Goal: Information Seeking & Learning: Learn about a topic

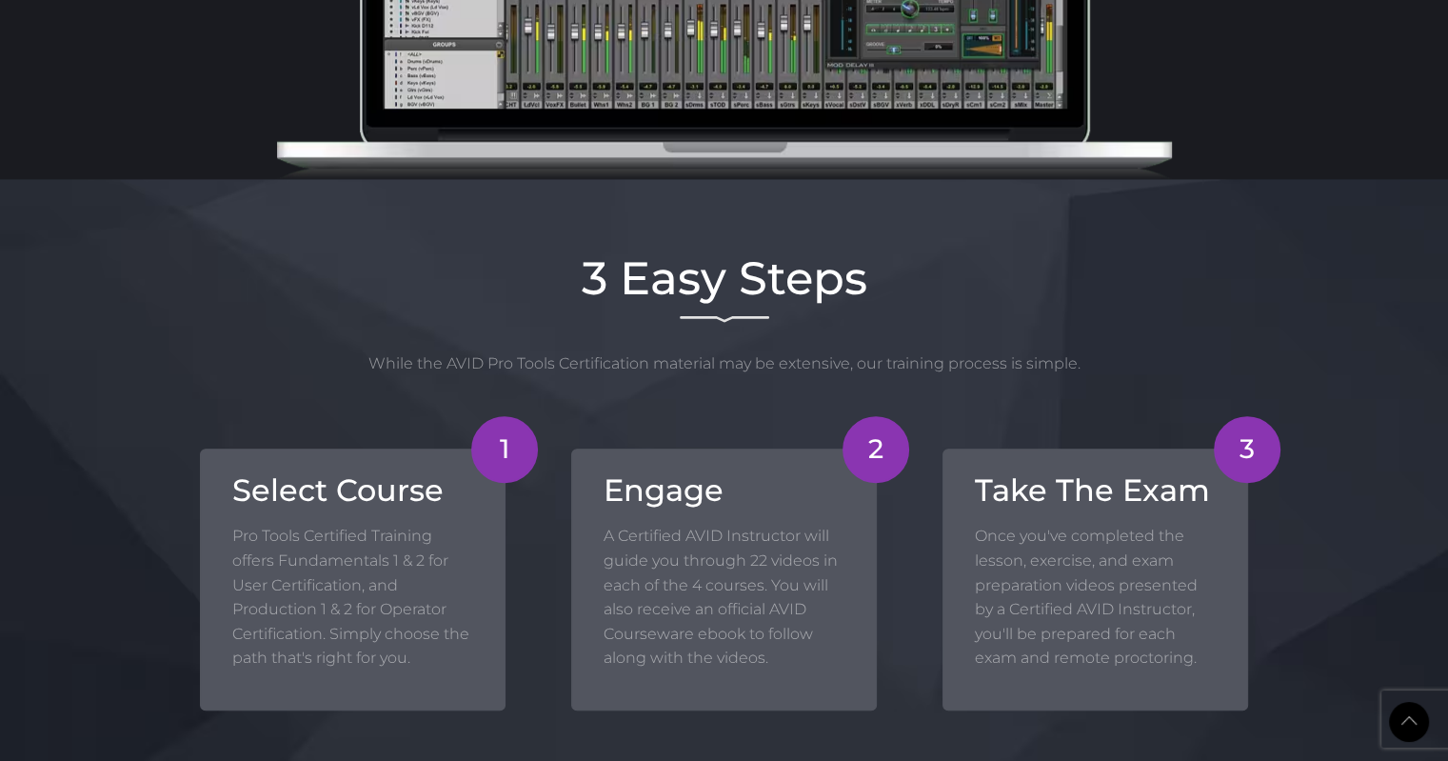
scroll to position [1904, 0]
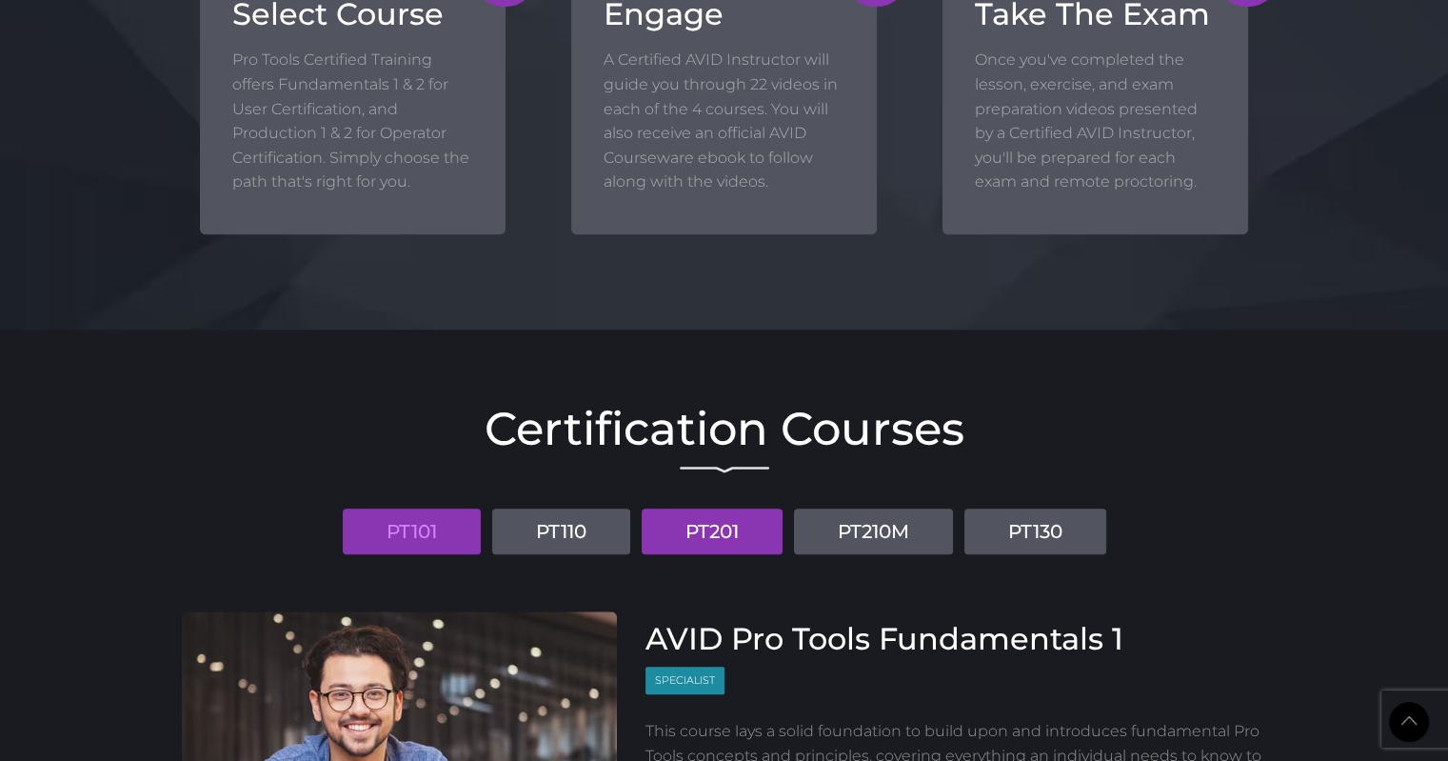
click at [716, 524] on link "PT201" at bounding box center [712, 531] width 141 height 46
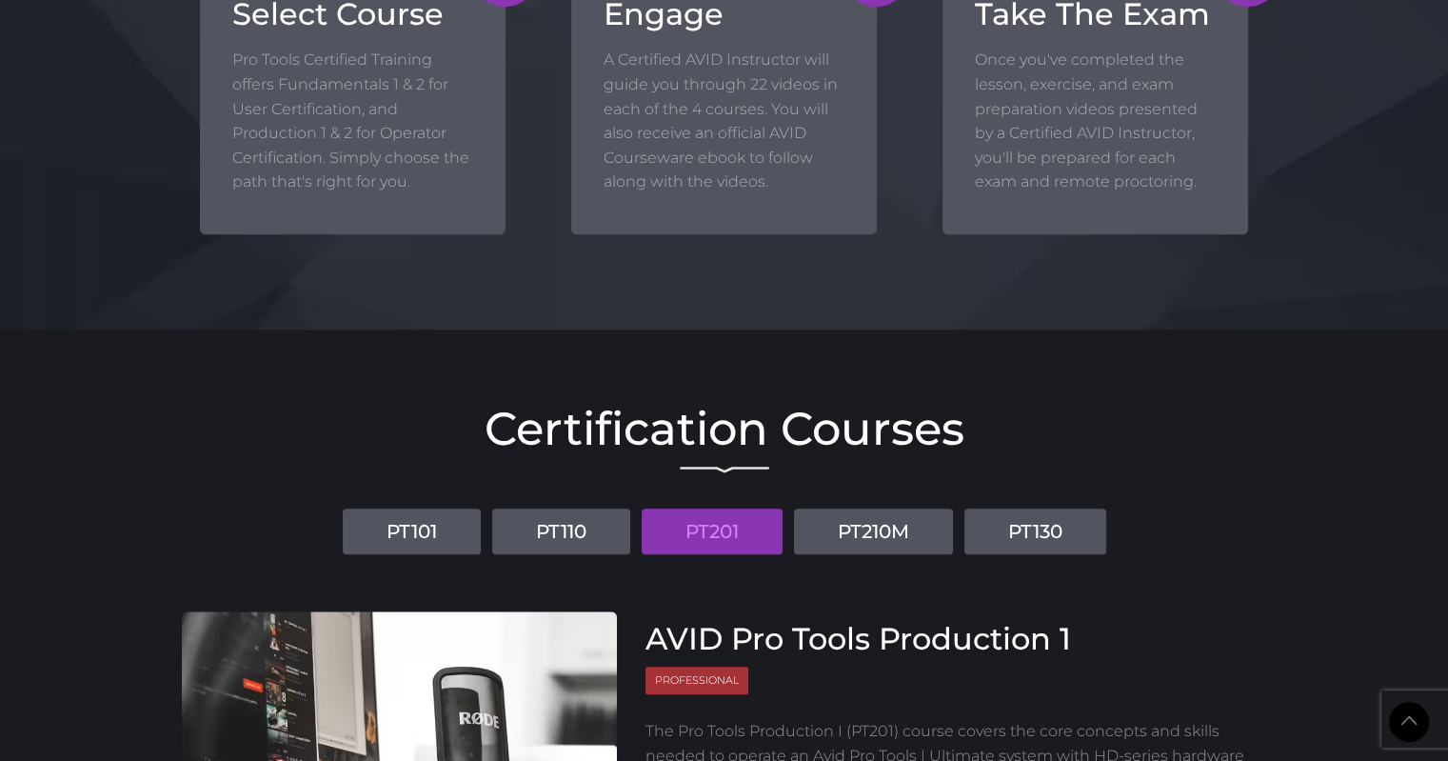
scroll to position [2380, 0]
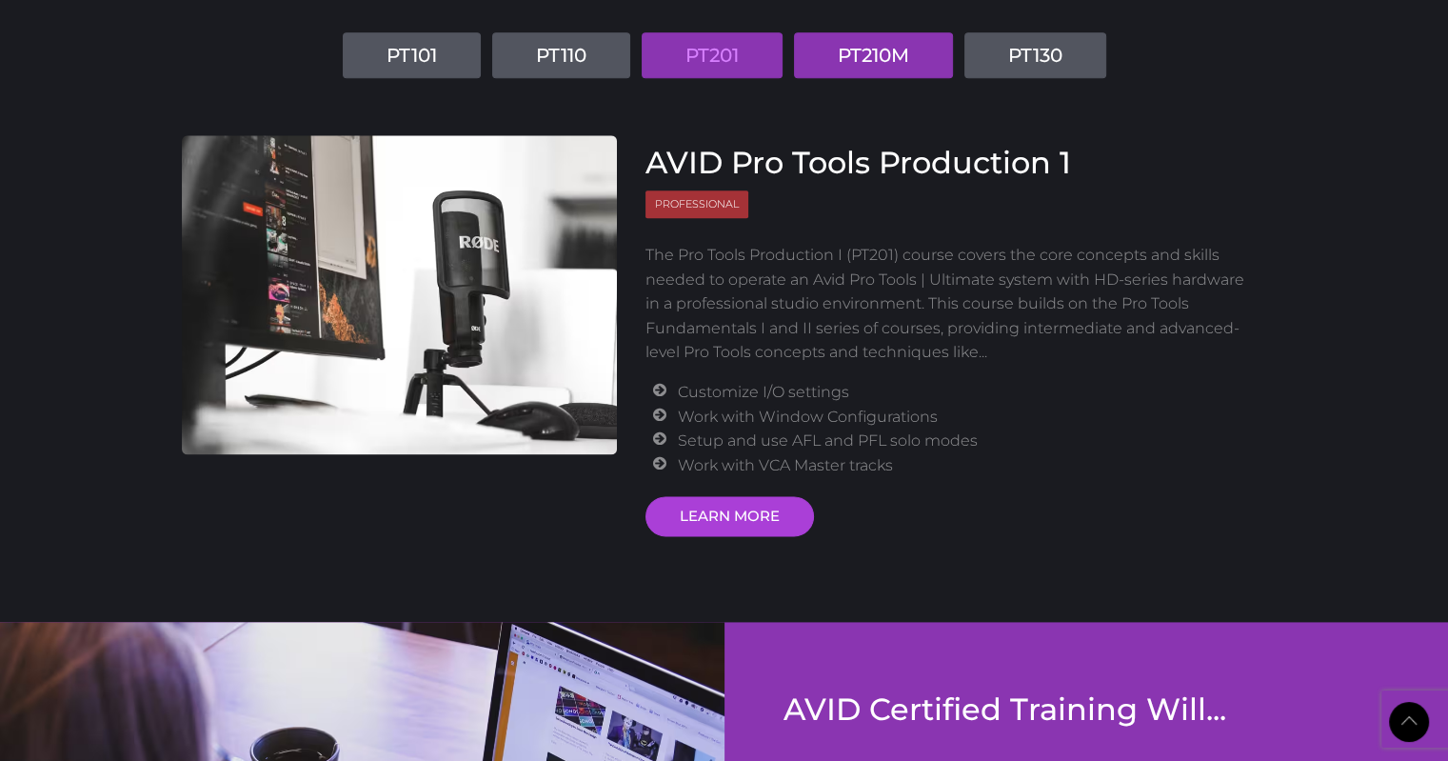
click at [884, 68] on link "PT210M" at bounding box center [873, 55] width 159 height 46
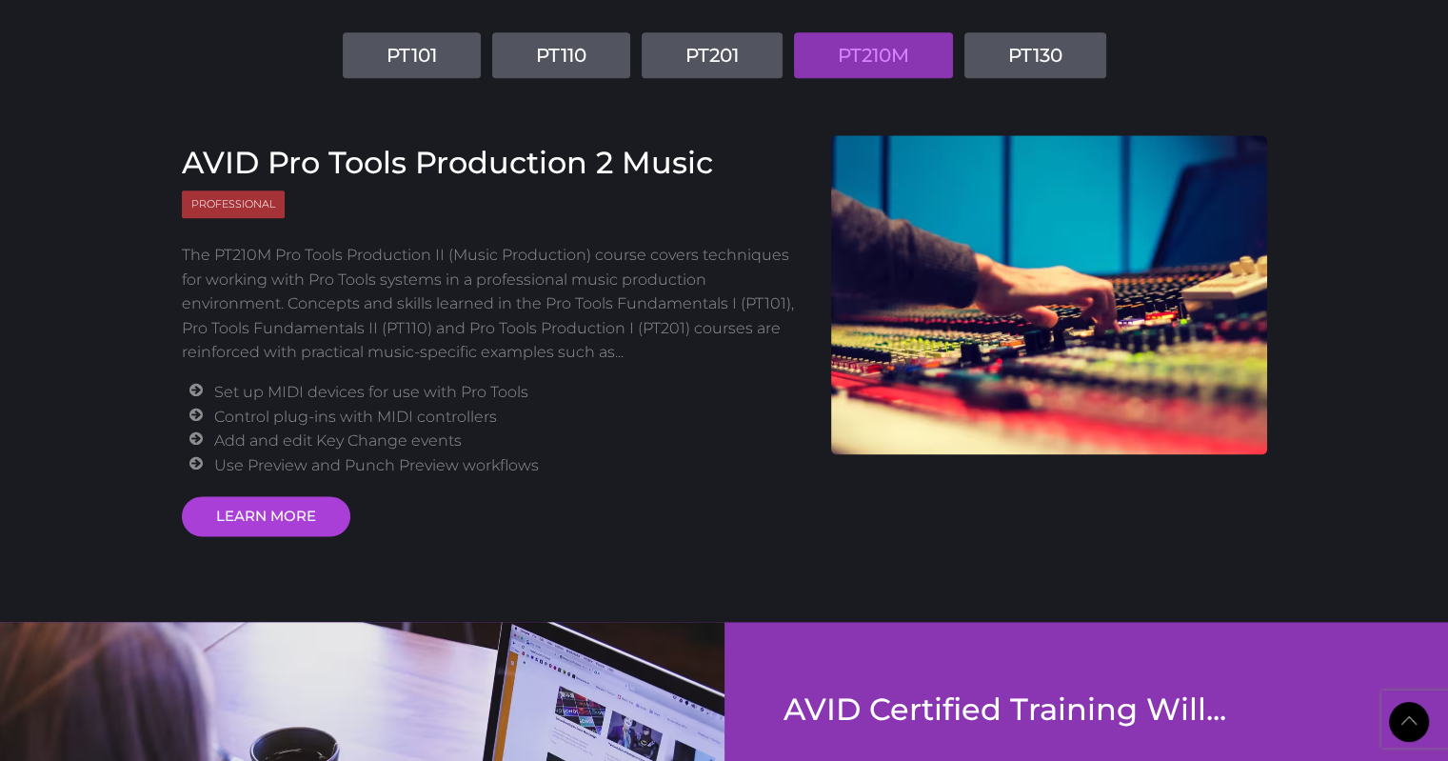
click at [689, 266] on p "The PT210M Pro Tools Production II (Music Production) course covers techniques …" at bounding box center [493, 304] width 622 height 122
click at [1063, 48] on link "PT130" at bounding box center [1035, 55] width 142 height 46
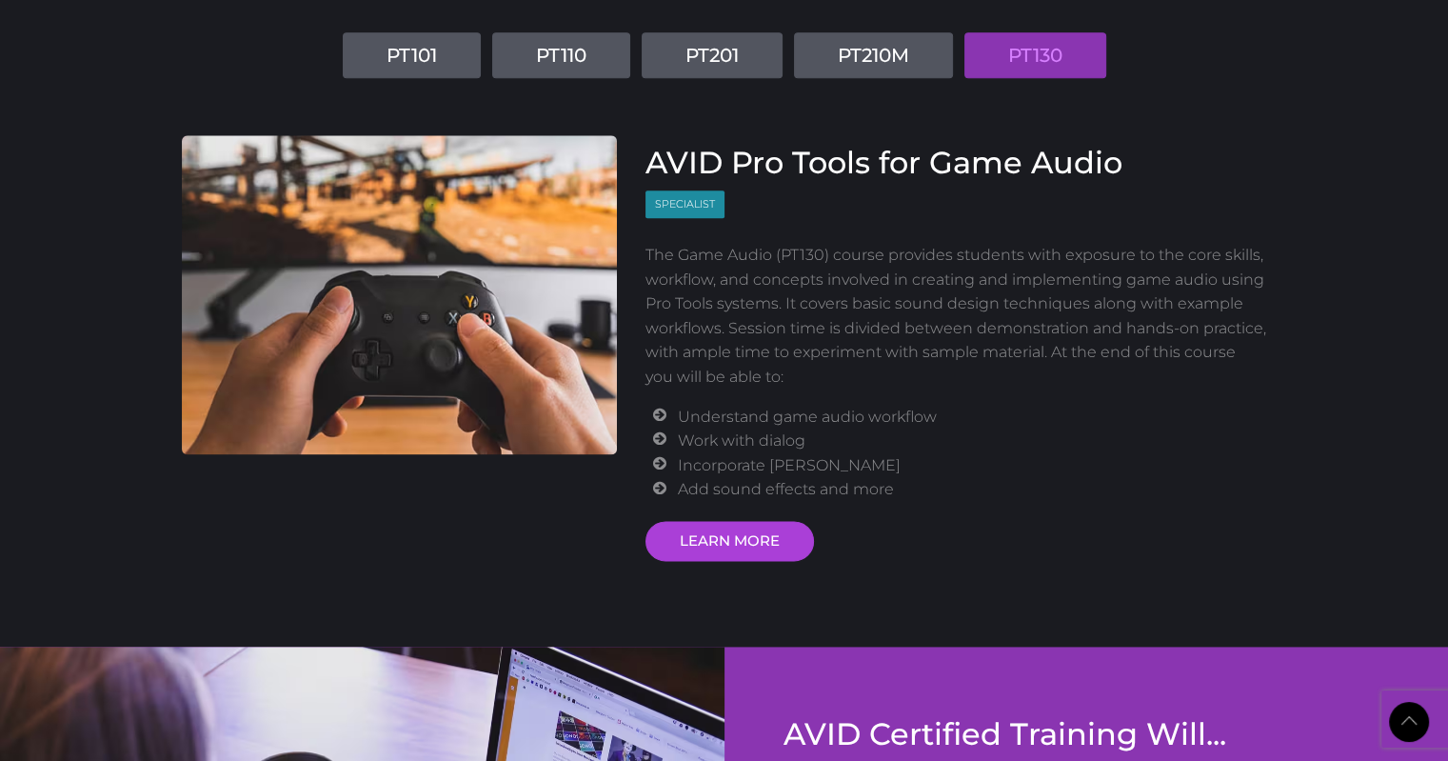
click at [906, 210] on div "AVID Pro Tools for Game Audio Specialist The Game Audio (PT130) course provides…" at bounding box center [956, 353] width 622 height 416
click at [868, 62] on link "PT210M" at bounding box center [873, 55] width 159 height 46
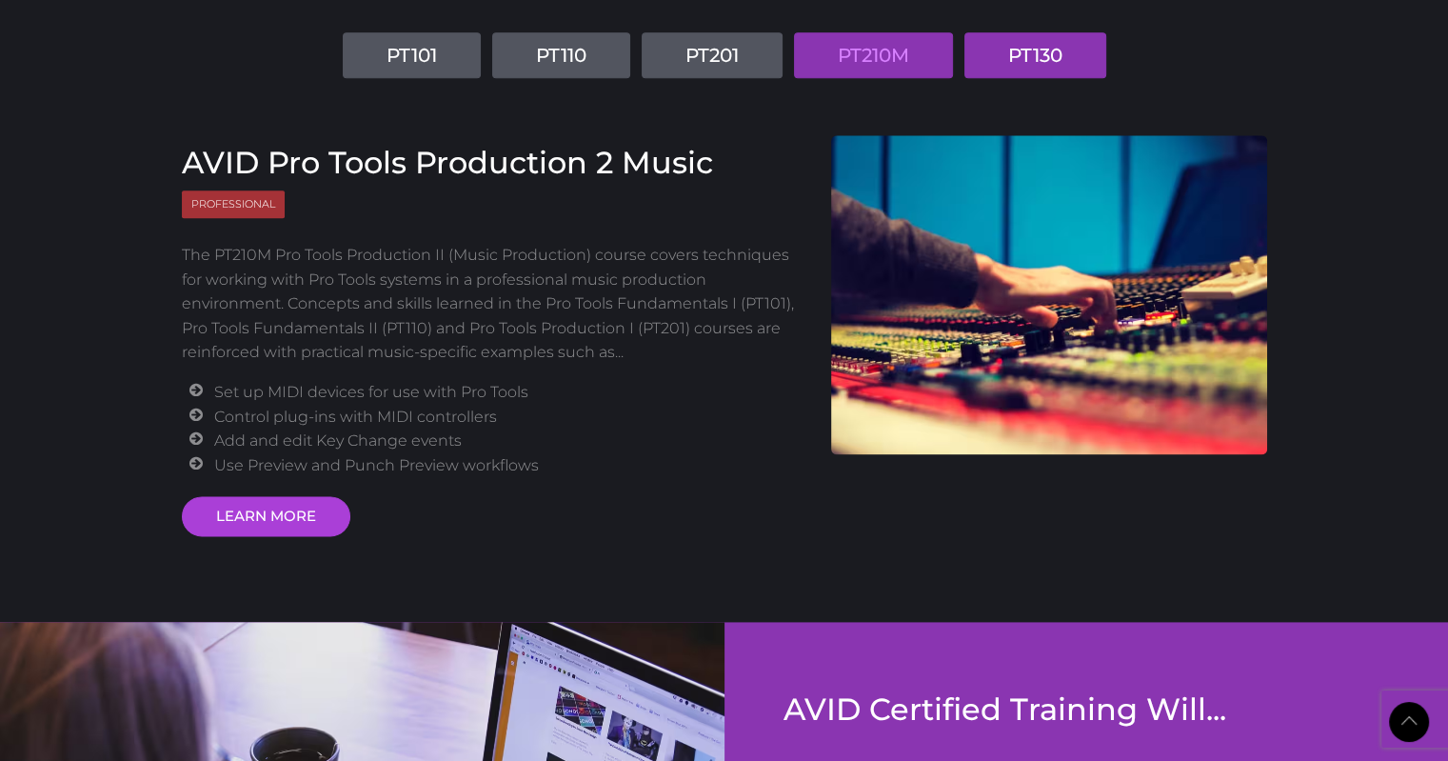
click at [1029, 58] on link "PT130" at bounding box center [1035, 55] width 142 height 46
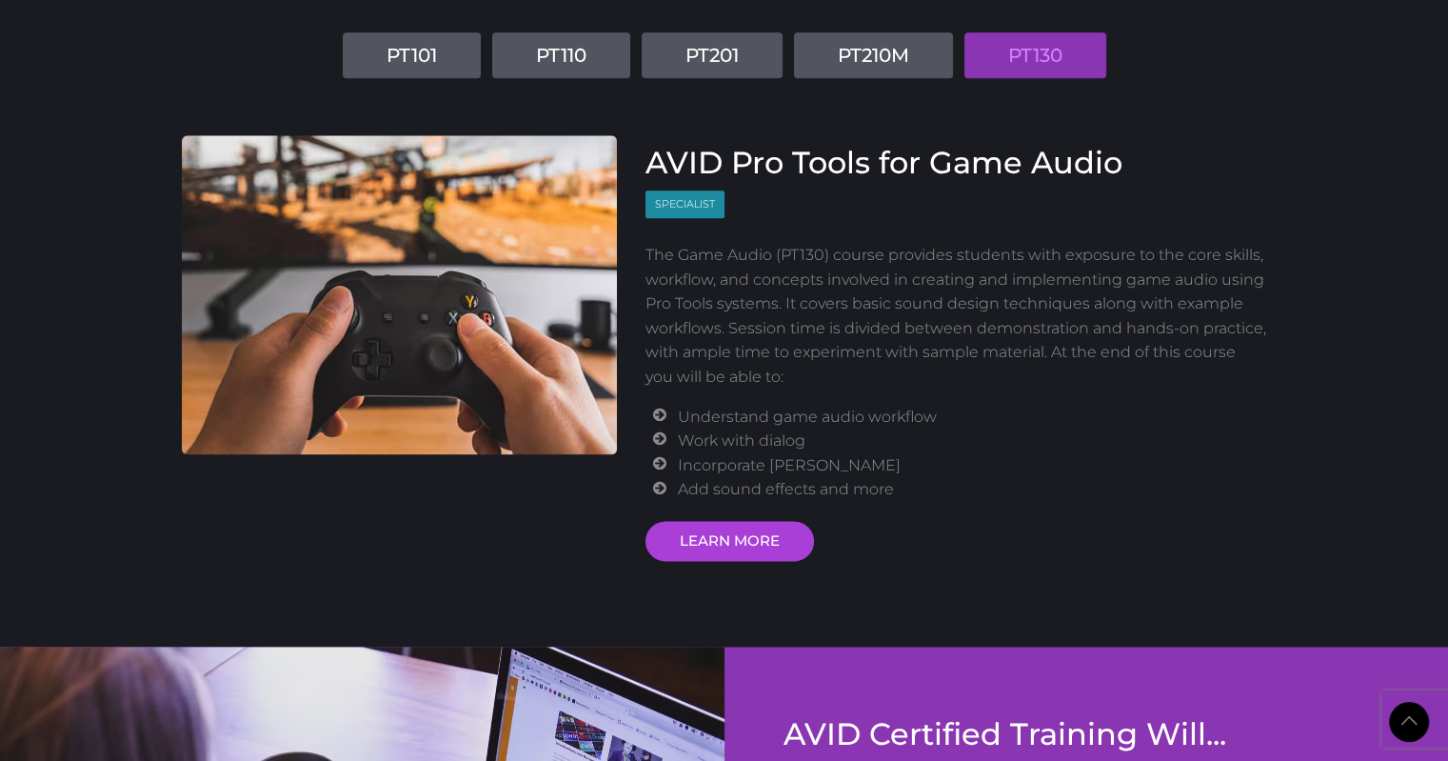
click at [1005, 354] on p "The Game Audio (PT130) course provides students with exposure to the core skill…" at bounding box center [956, 316] width 622 height 147
click at [754, 338] on p "The Game Audio (PT130) course provides students with exposure to the core skill…" at bounding box center [956, 316] width 622 height 147
click at [933, 155] on h3 "AVID Pro Tools for Game Audio" at bounding box center [956, 163] width 622 height 36
click at [935, 227] on div "AVID Pro Tools for Game Audio Specialist The Game Audio (PT130) course provides…" at bounding box center [956, 353] width 622 height 416
click at [879, 227] on div "AVID Pro Tools for Game Audio Specialist The Game Audio (PT130) course provides…" at bounding box center [956, 353] width 622 height 416
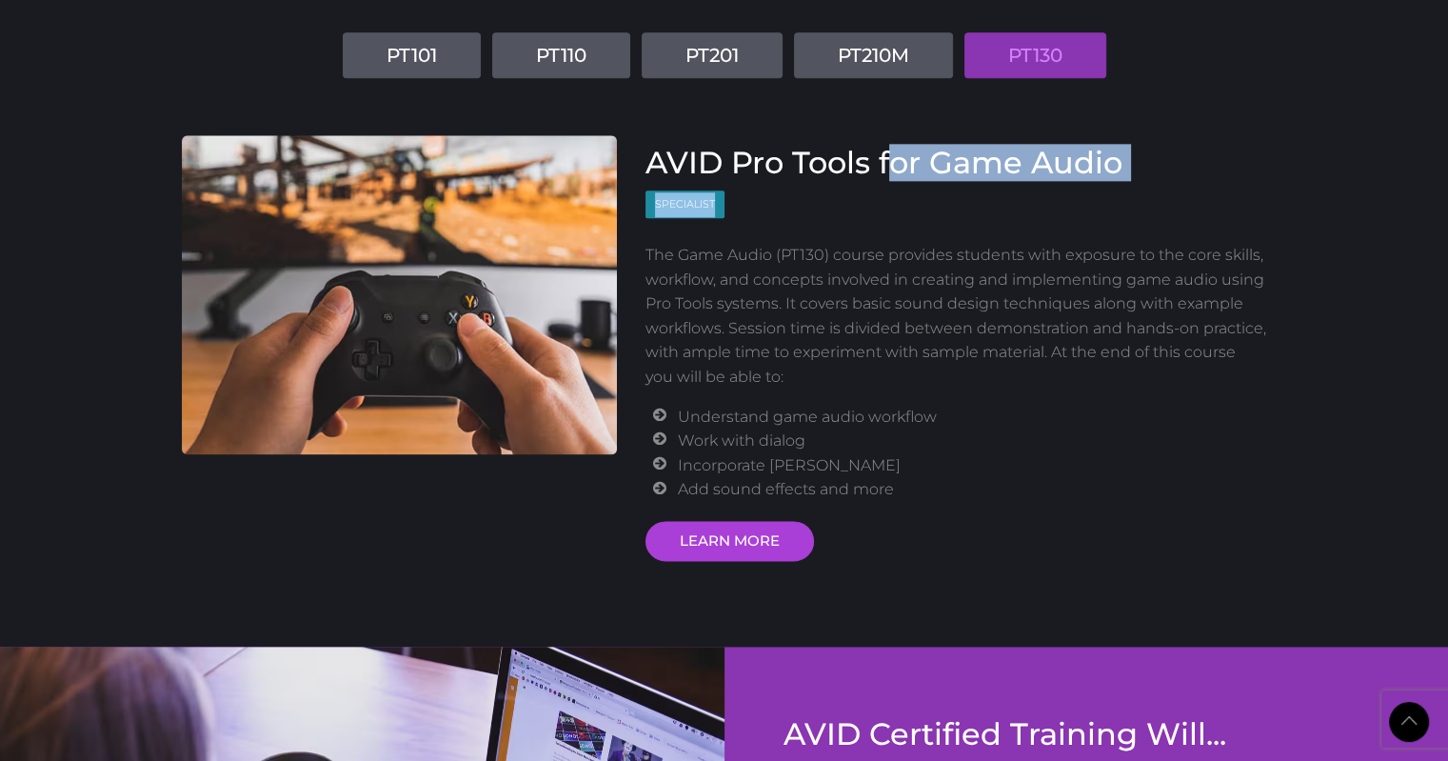
click at [887, 177] on h3 "AVID Pro Tools for Game Audio" at bounding box center [956, 163] width 622 height 36
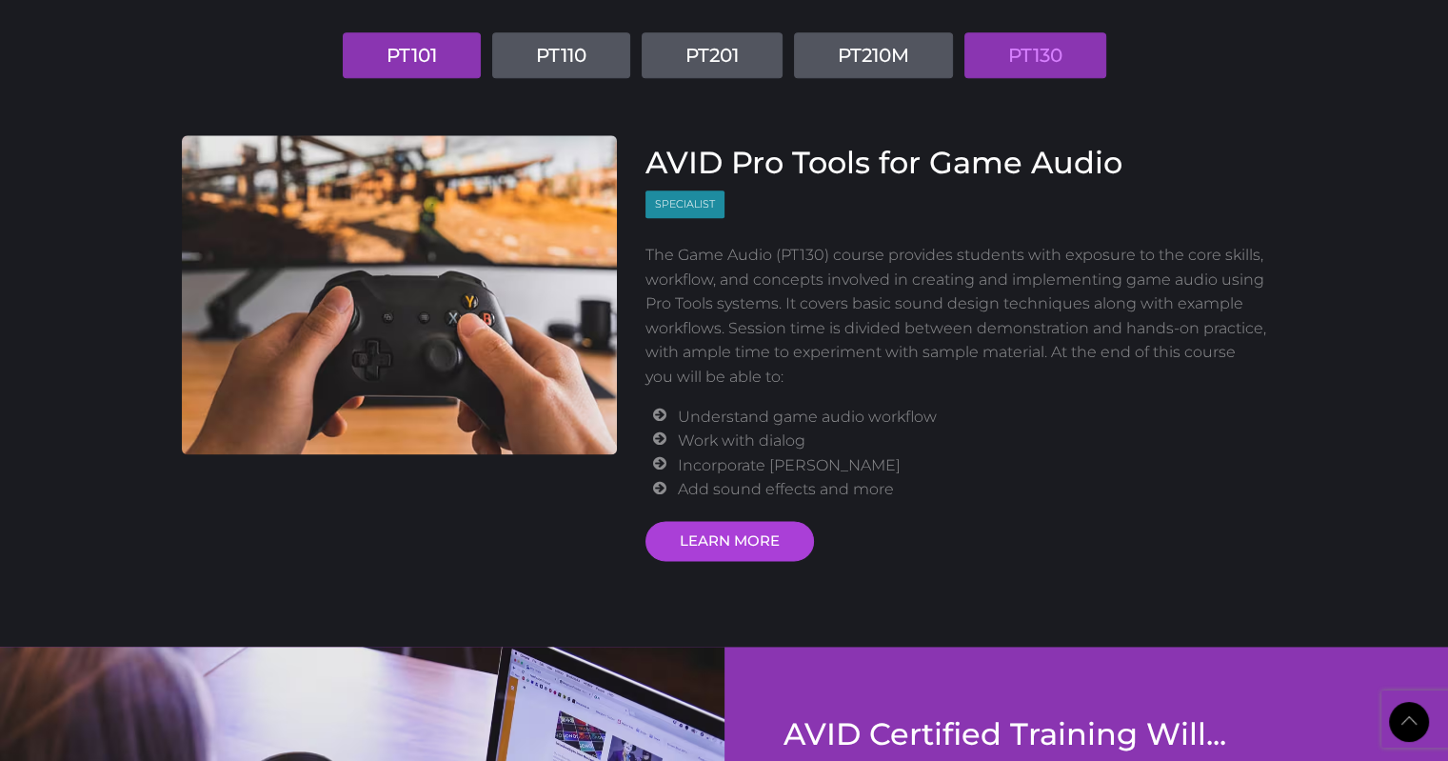
click at [400, 62] on link "PT101" at bounding box center [412, 55] width 138 height 46
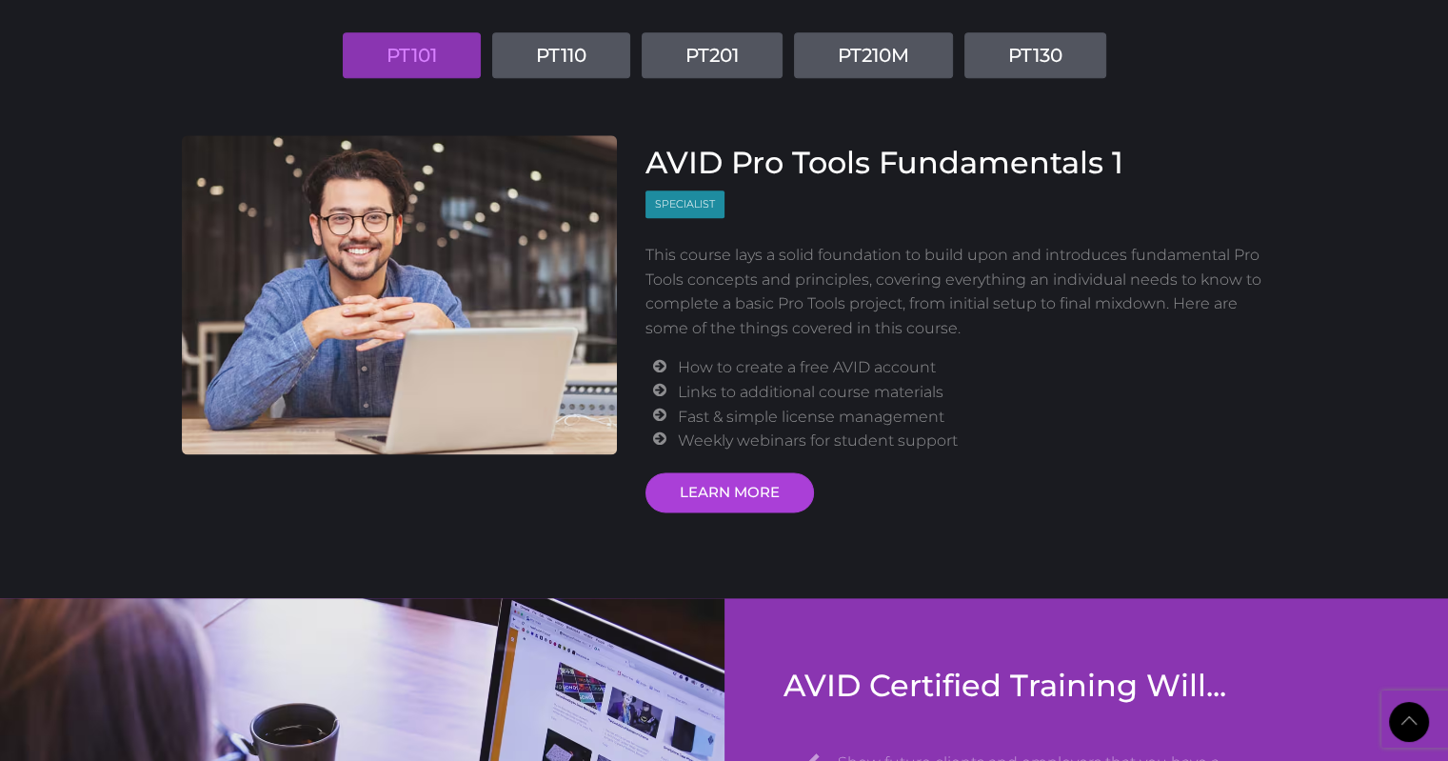
click at [826, 237] on div "AVID Pro Tools Fundamentals 1 Specialist This course lays a solid foundation to…" at bounding box center [956, 328] width 622 height 367
click at [893, 208] on div "AVID Pro Tools Fundamentals 1 Specialist This course lays a solid foundation to…" at bounding box center [956, 328] width 622 height 367
click at [860, 183] on div "AVID Pro Tools Fundamentals 1 Specialist This course lays a solid foundation to…" at bounding box center [956, 328] width 622 height 367
click at [537, 95] on div "Certification Courses PT101 PT110 PT201 PT210M PT130 AVID Pro Tools Fundamental…" at bounding box center [725, 216] width 1114 height 592
click at [525, 81] on div "Certification Courses PT101 PT110 PT201 PT210M PT130 AVID Pro Tools Fundamental…" at bounding box center [725, 216] width 1114 height 592
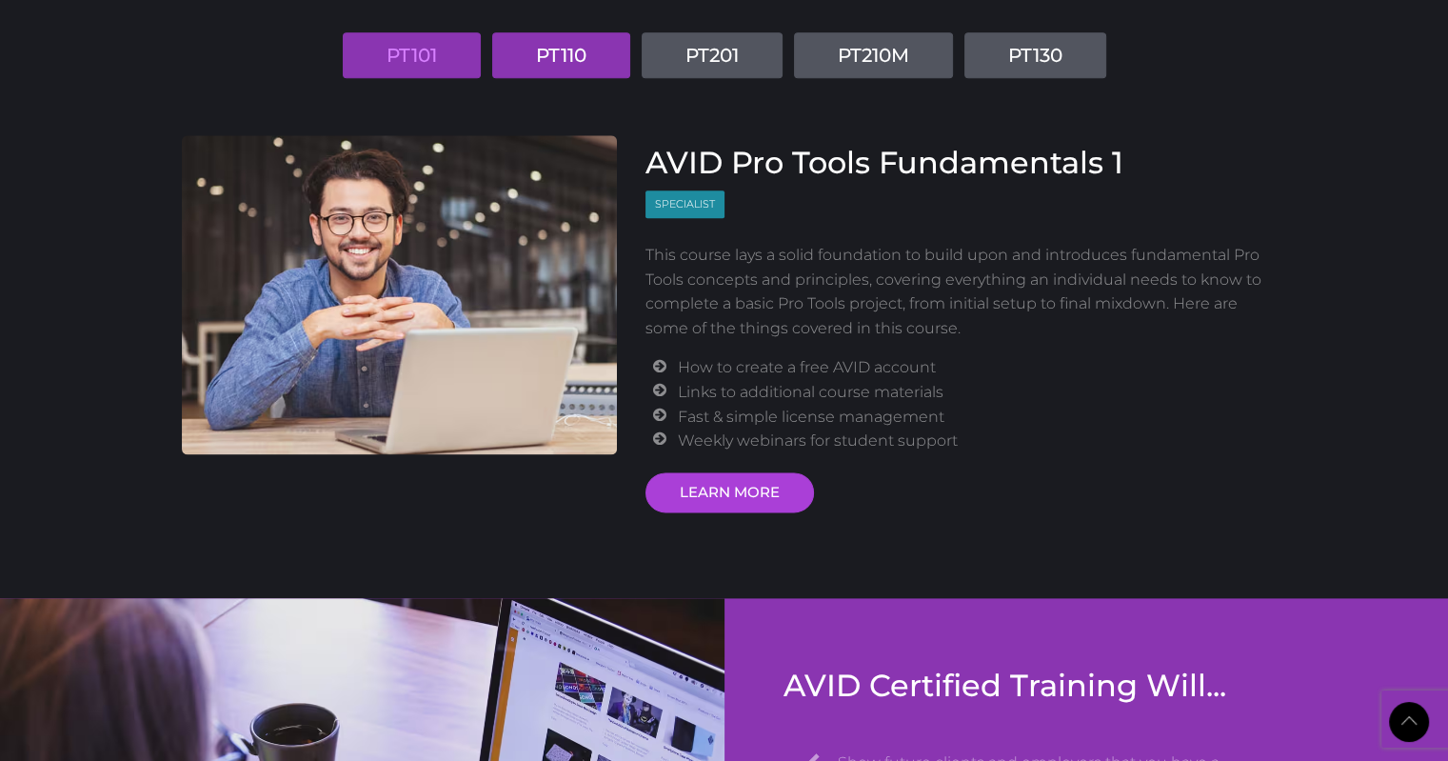
click at [586, 44] on link "PT110" at bounding box center [561, 55] width 138 height 46
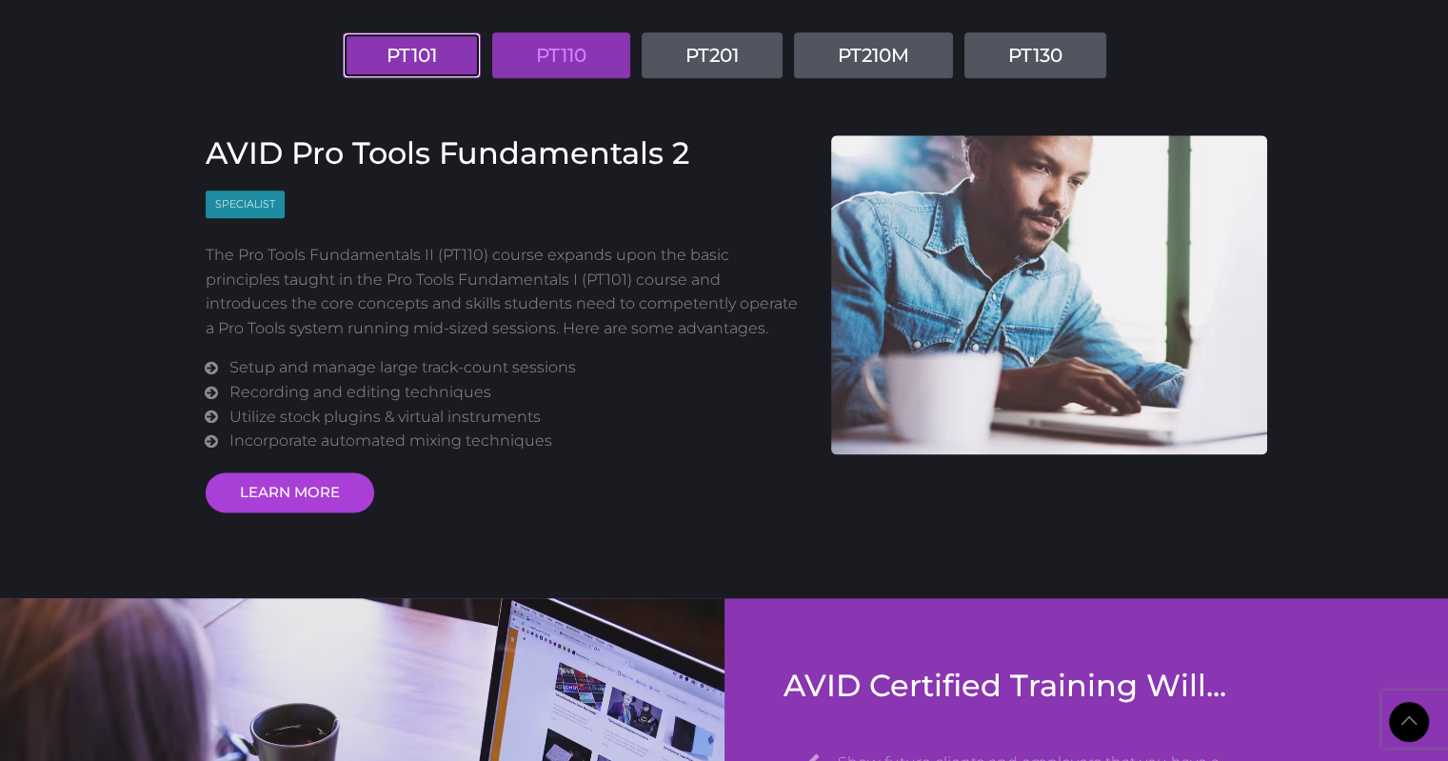
click at [428, 58] on link "PT101" at bounding box center [412, 55] width 138 height 46
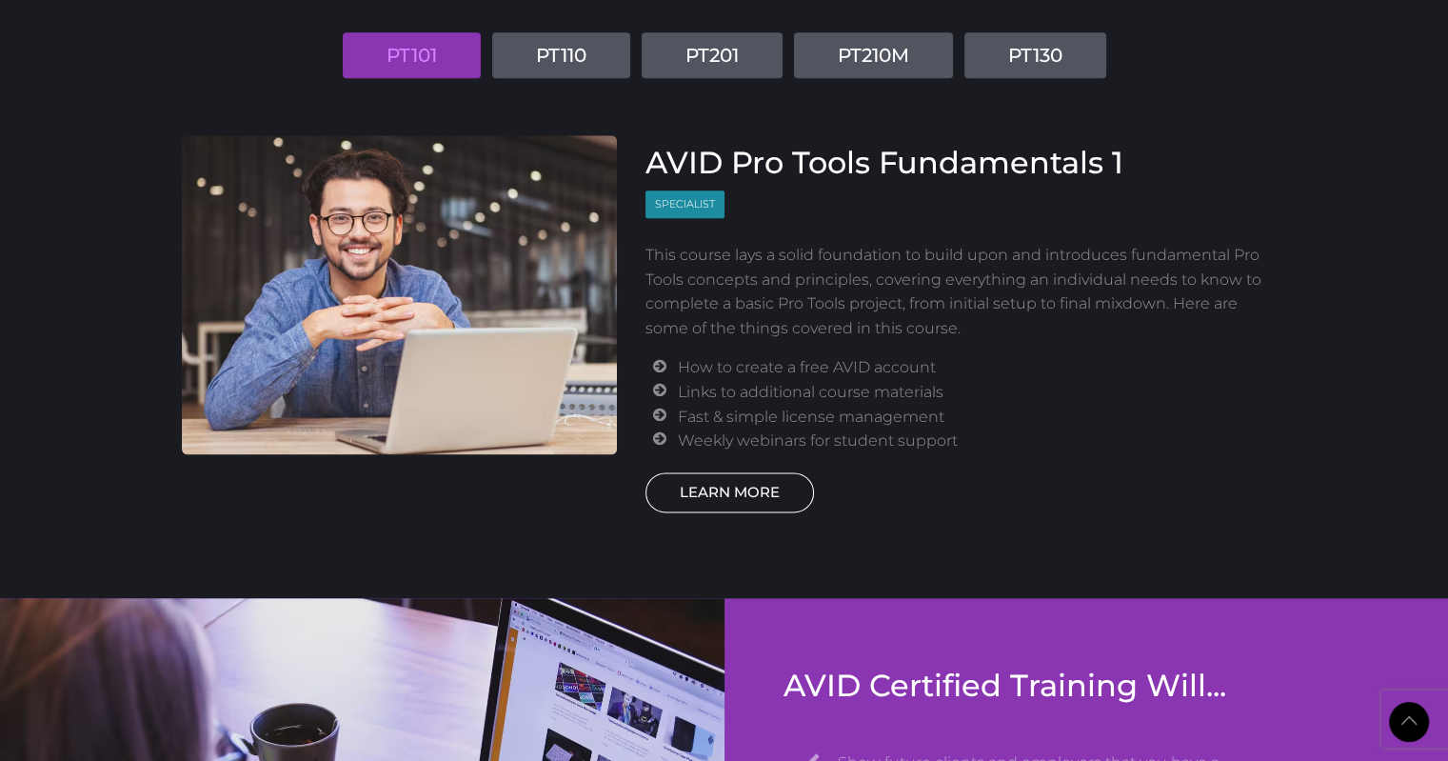
click at [701, 486] on link "LEARN MORE" at bounding box center [729, 492] width 168 height 40
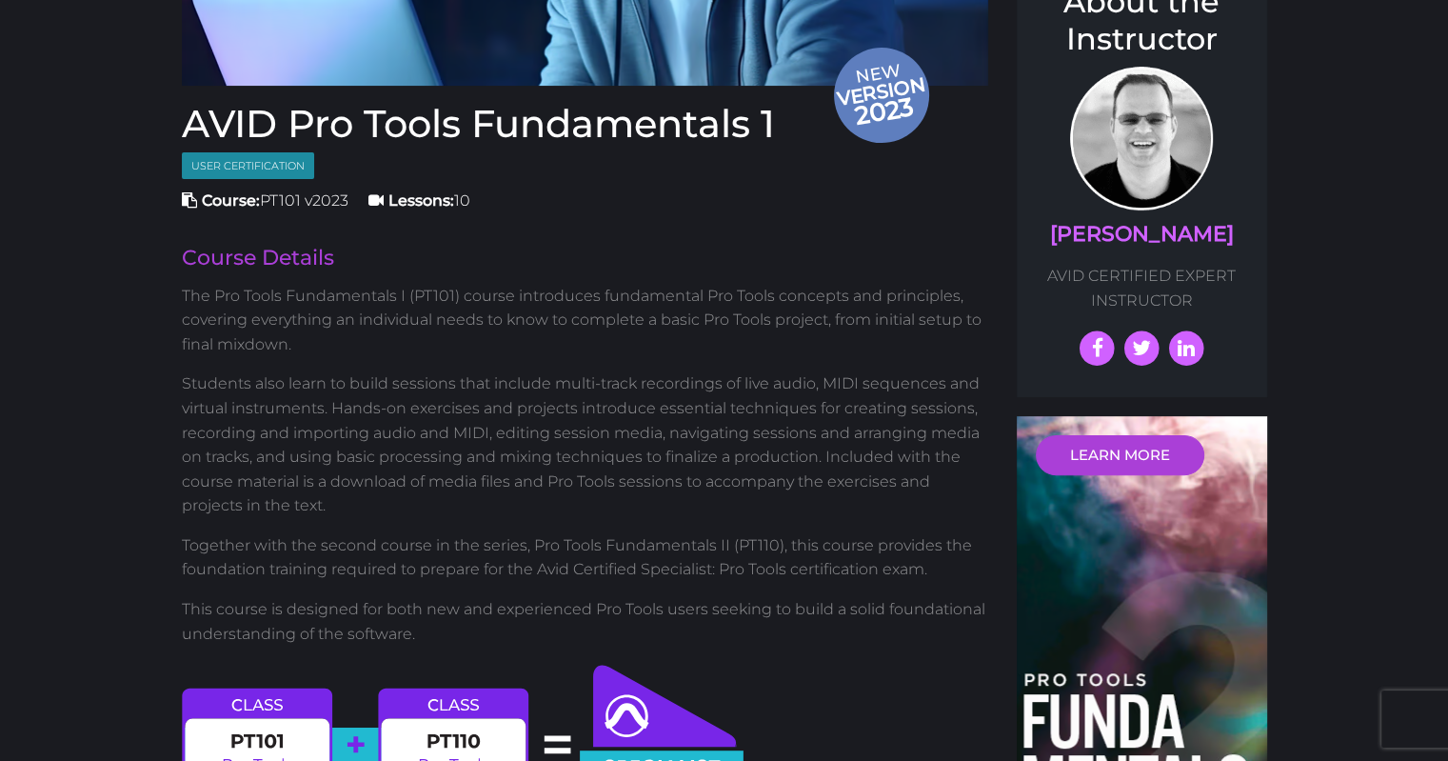
scroll to position [476, 0]
